Goal: Use online tool/utility: Utilize a website feature to perform a specific function

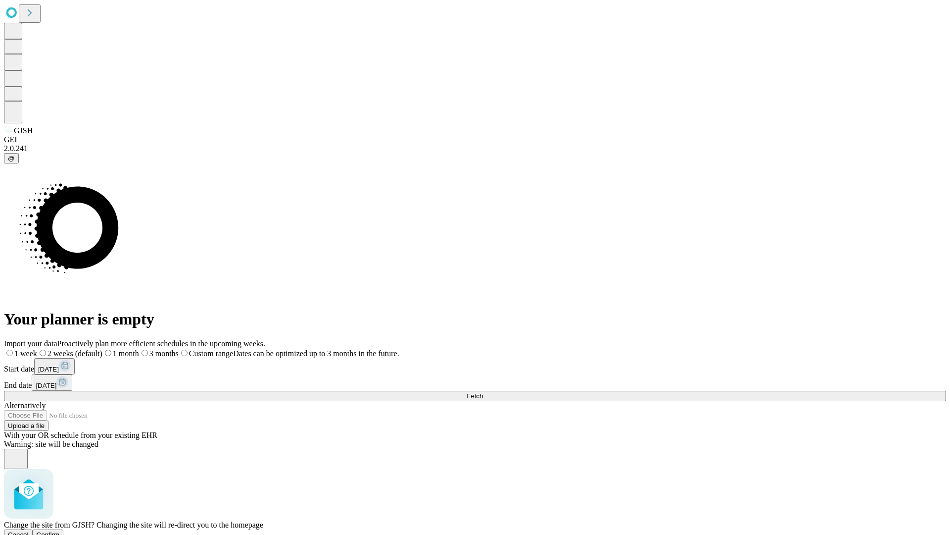
click at [60, 531] on span "Confirm" at bounding box center [48, 534] width 23 height 7
click at [31, 349] on label "1 week" at bounding box center [17, 353] width 27 height 8
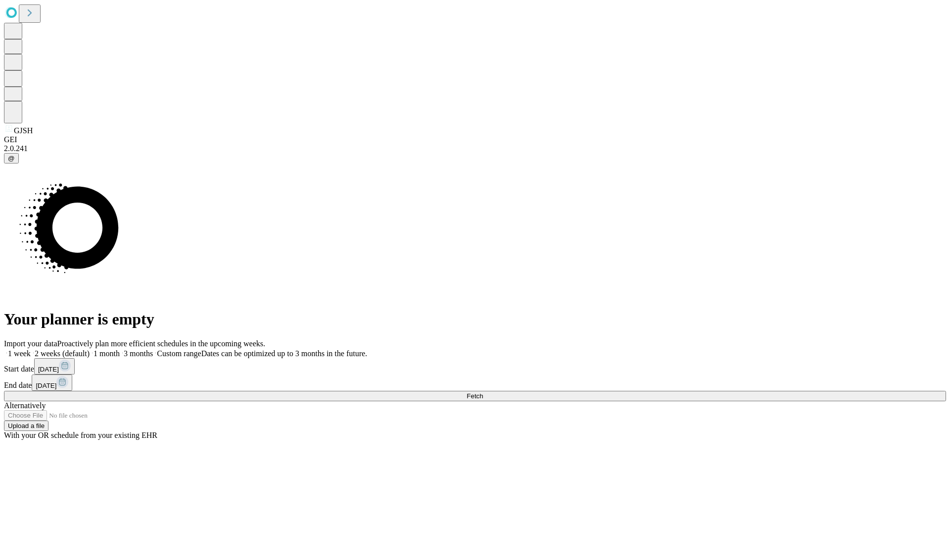
click at [483, 392] on span "Fetch" at bounding box center [475, 395] width 16 height 7
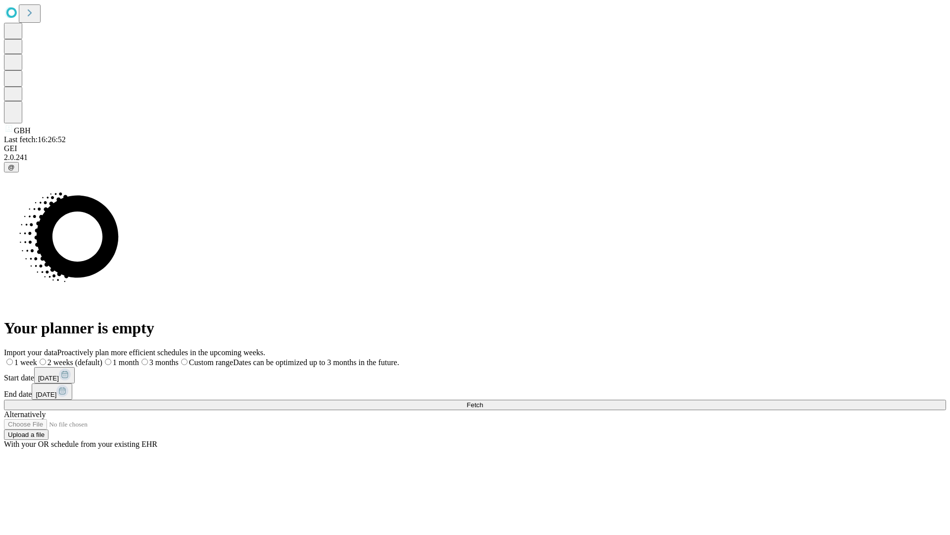
click at [37, 358] on label "1 week" at bounding box center [20, 362] width 33 height 8
click at [483, 401] on span "Fetch" at bounding box center [475, 404] width 16 height 7
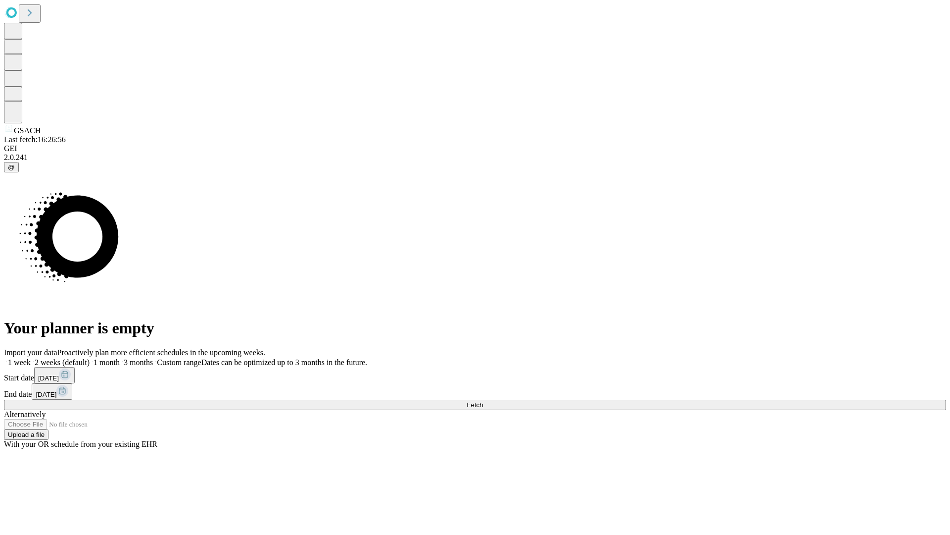
click at [31, 358] on label "1 week" at bounding box center [17, 362] width 27 height 8
click at [483, 401] on span "Fetch" at bounding box center [475, 404] width 16 height 7
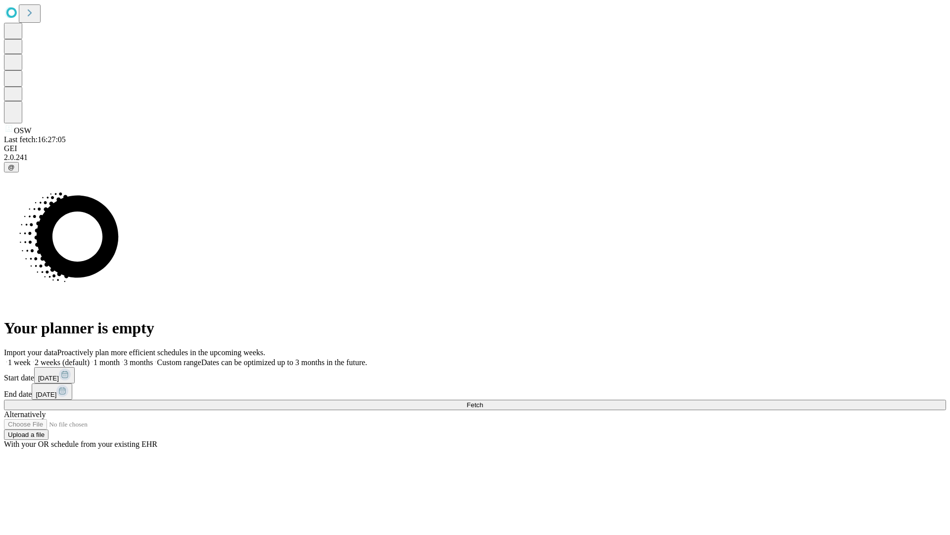
click at [31, 358] on label "1 week" at bounding box center [17, 362] width 27 height 8
click at [483, 401] on span "Fetch" at bounding box center [475, 404] width 16 height 7
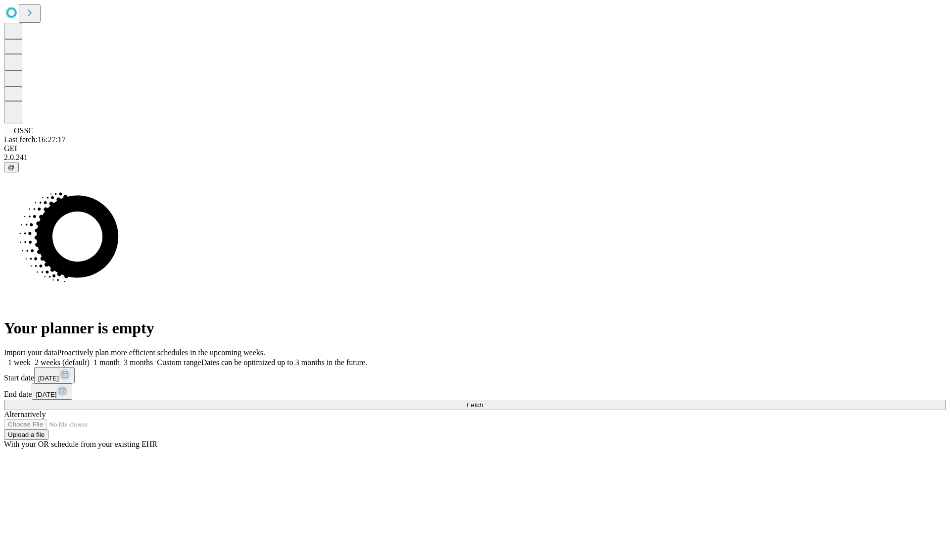
click at [31, 358] on label "1 week" at bounding box center [17, 362] width 27 height 8
click at [483, 401] on span "Fetch" at bounding box center [475, 404] width 16 height 7
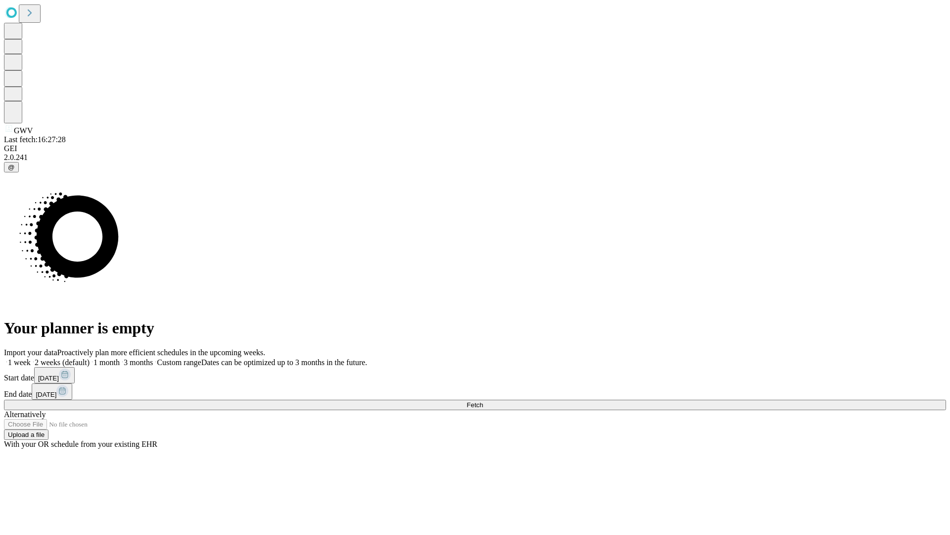
click at [31, 358] on label "1 week" at bounding box center [17, 362] width 27 height 8
click at [483, 401] on span "Fetch" at bounding box center [475, 404] width 16 height 7
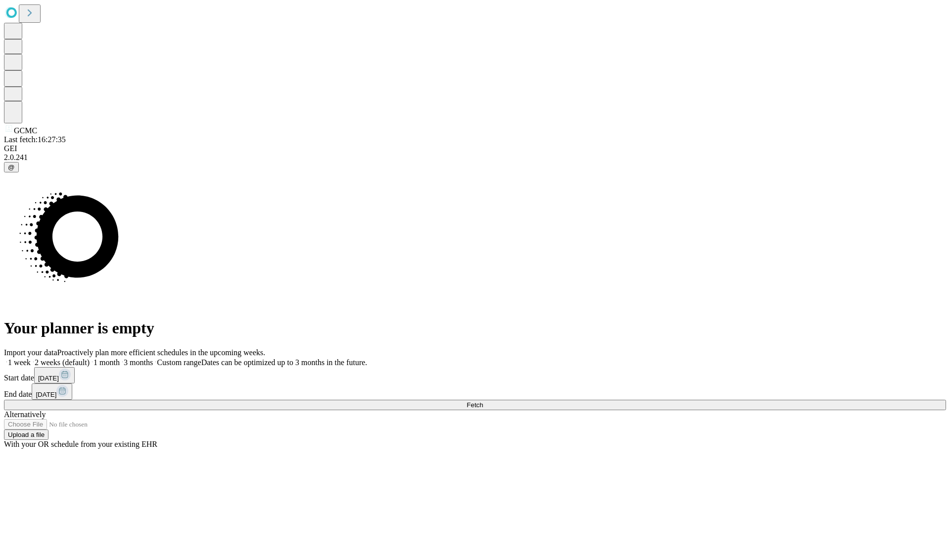
click at [31, 358] on label "1 week" at bounding box center [17, 362] width 27 height 8
click at [483, 401] on span "Fetch" at bounding box center [475, 404] width 16 height 7
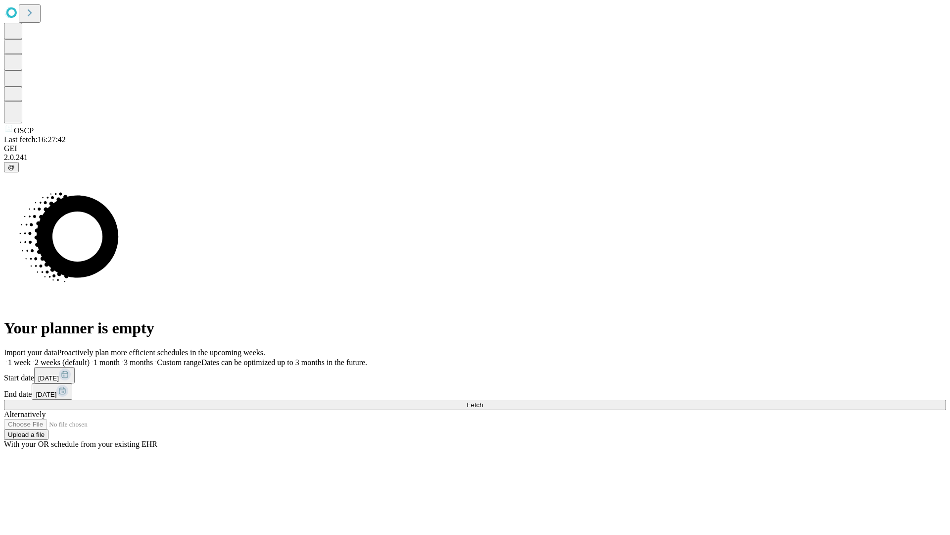
click at [31, 358] on label "1 week" at bounding box center [17, 362] width 27 height 8
click at [483, 401] on span "Fetch" at bounding box center [475, 404] width 16 height 7
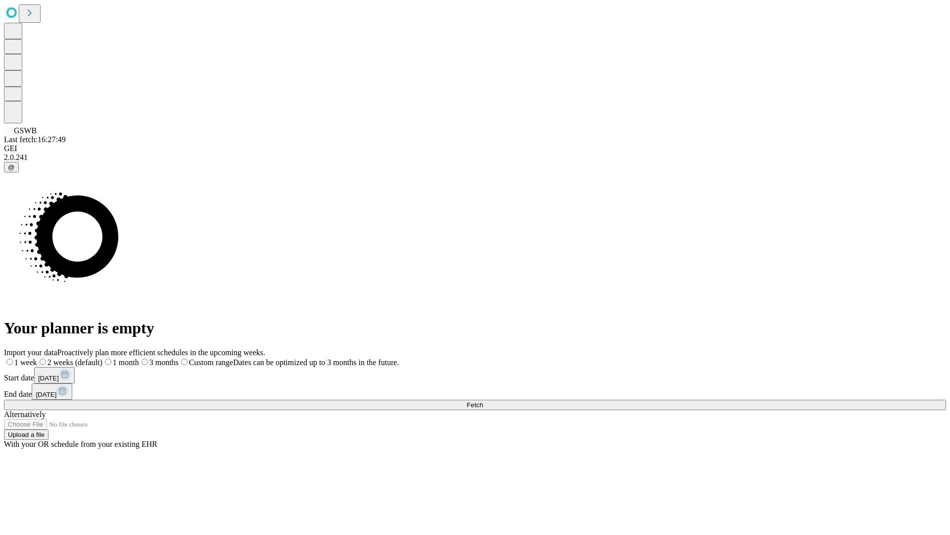
click at [37, 358] on label "1 week" at bounding box center [20, 362] width 33 height 8
click at [483, 401] on span "Fetch" at bounding box center [475, 404] width 16 height 7
